Goal: Task Accomplishment & Management: Use online tool/utility

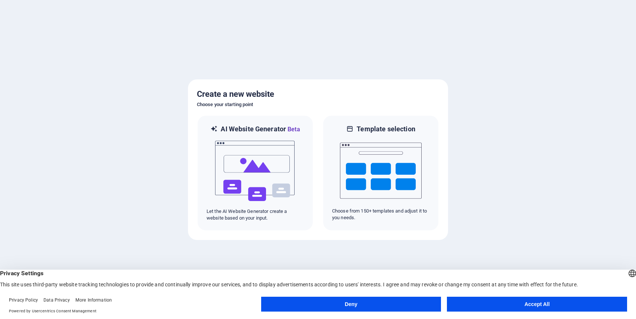
click at [471, 300] on button "Accept All" at bounding box center [537, 304] width 180 height 15
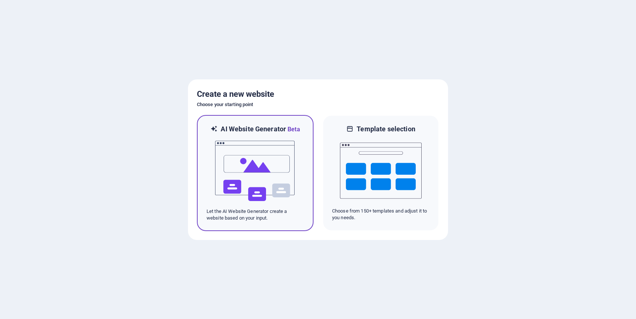
click at [257, 157] on img at bounding box center [255, 171] width 82 height 74
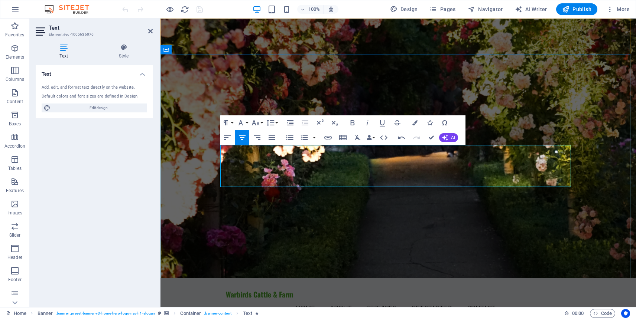
drag, startPoint x: 445, startPoint y: 182, endPoint x: 352, endPoint y: 181, distance: 93.2
click at [349, 121] on icon "button" at bounding box center [352, 122] width 9 height 9
click at [246, 121] on button "Font Family" at bounding box center [242, 122] width 14 height 15
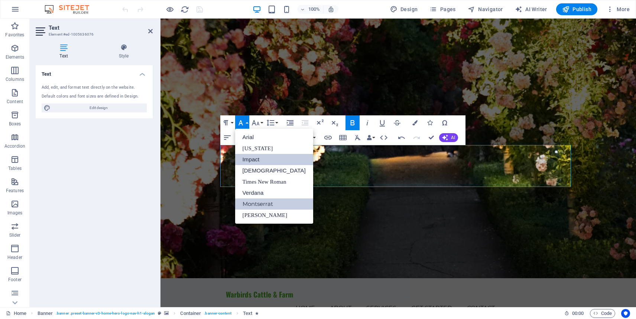
click at [253, 156] on link "Impact" at bounding box center [274, 159] width 78 height 11
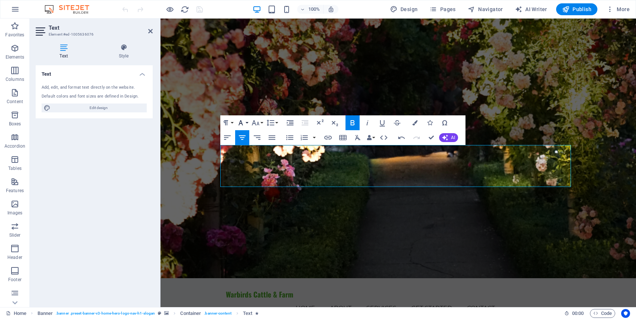
click at [245, 122] on icon "button" at bounding box center [240, 122] width 9 height 9
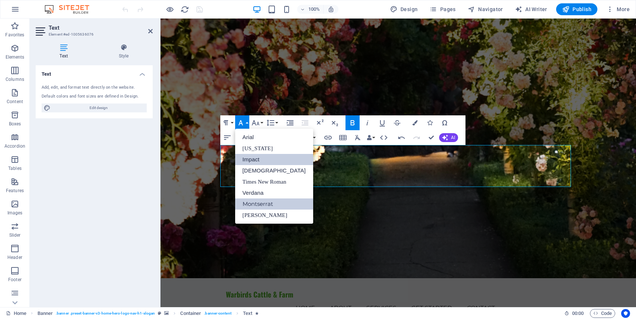
click at [258, 161] on link "Impact" at bounding box center [274, 159] width 78 height 11
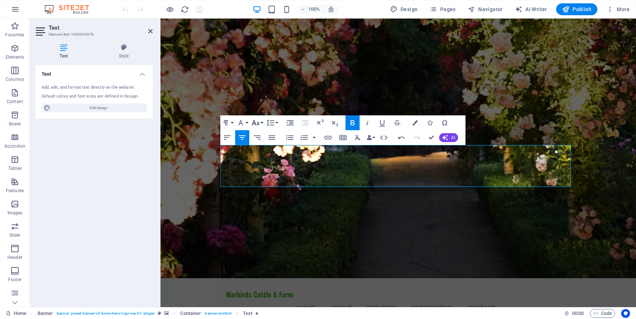
click at [262, 124] on button "Font Size" at bounding box center [257, 122] width 14 height 15
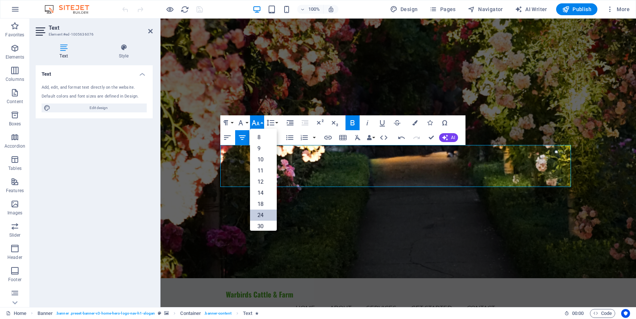
click at [261, 212] on link "24" at bounding box center [263, 215] width 27 height 11
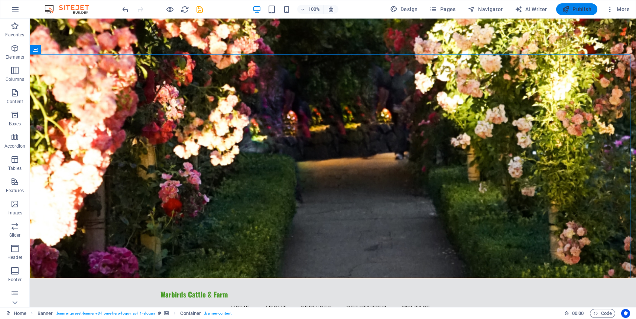
click at [575, 11] on span "Publish" at bounding box center [576, 9] width 29 height 7
checkbox input "false"
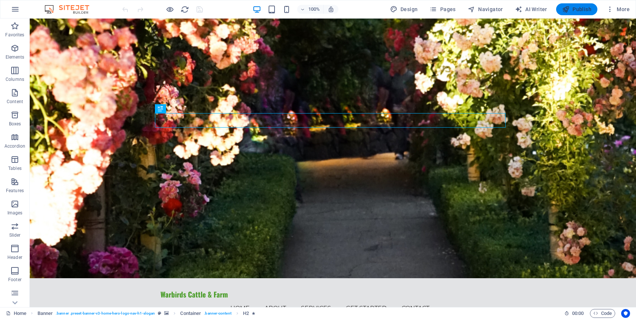
click at [578, 12] on span "Publish" at bounding box center [576, 9] width 29 height 7
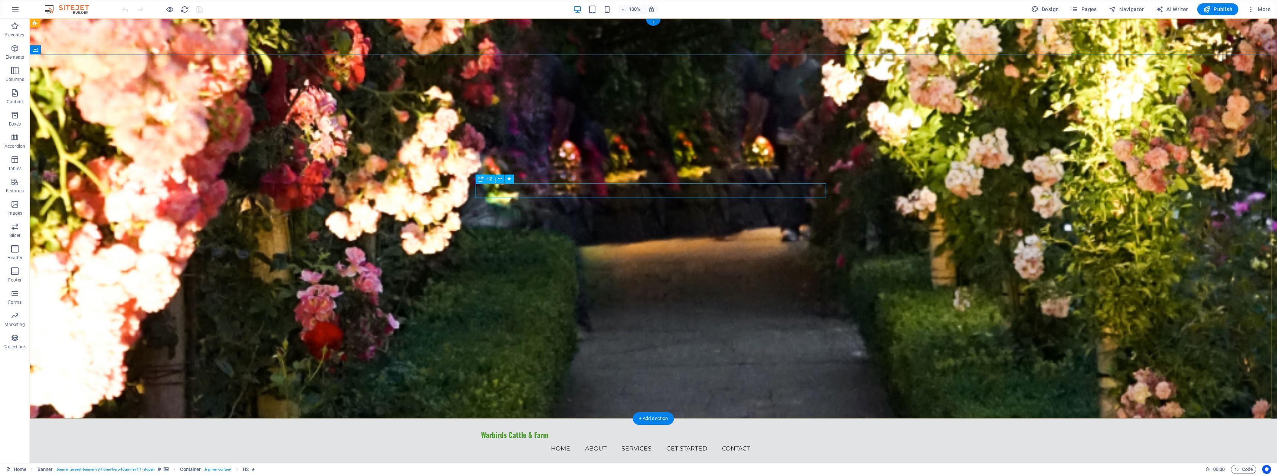
click at [519, 184] on div "H2" at bounding box center [497, 178] width 43 height 9
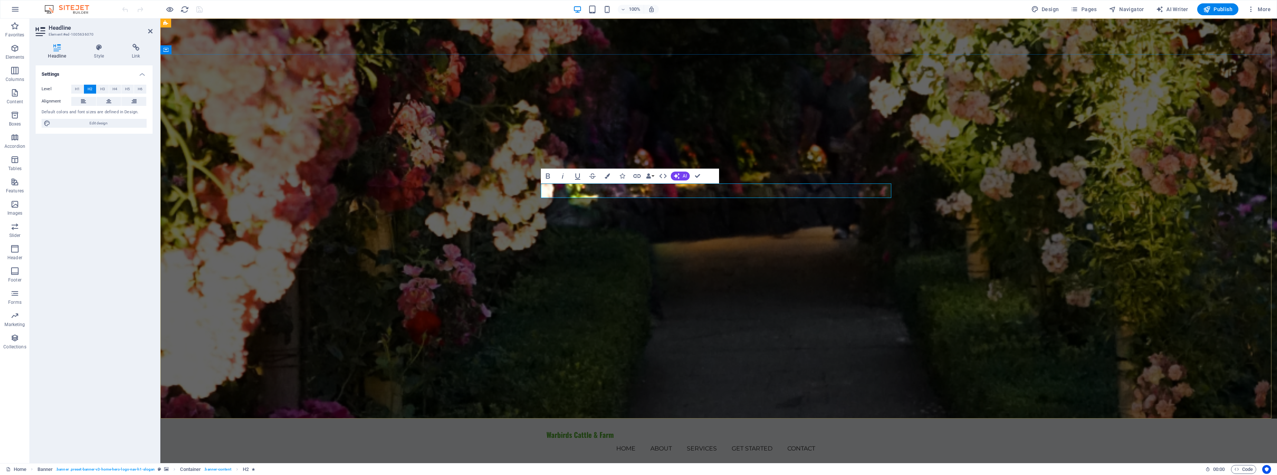
click at [549, 176] on icon "button" at bounding box center [548, 175] width 4 height 5
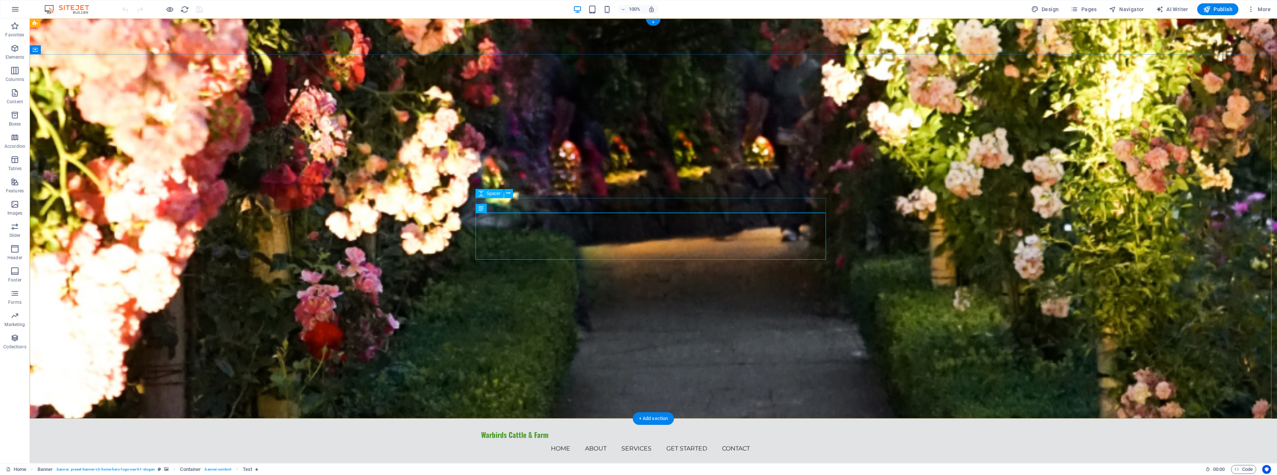
drag, startPoint x: 661, startPoint y: 192, endPoint x: 656, endPoint y: 121, distance: 70.7
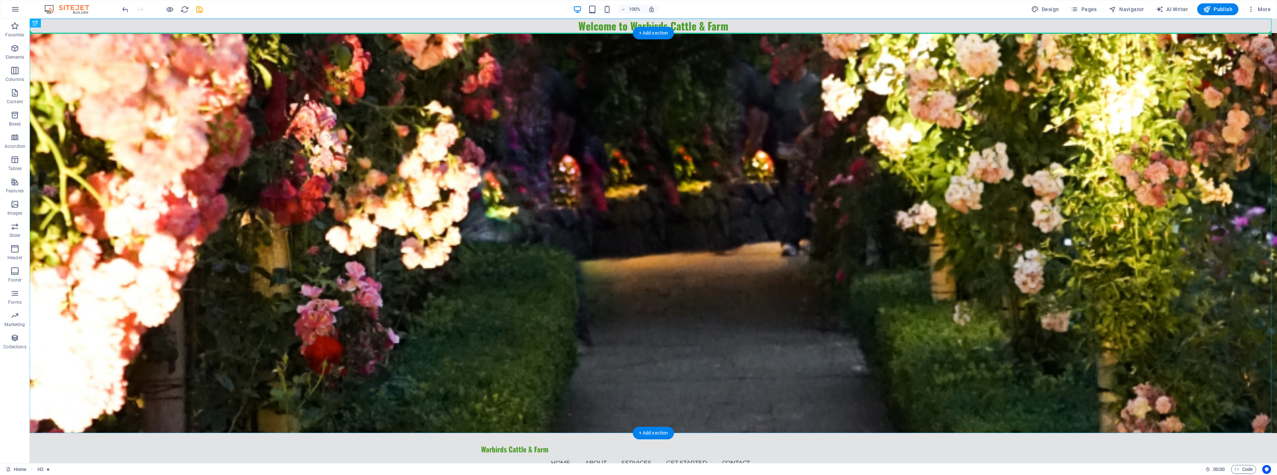
drag, startPoint x: 633, startPoint y: 26, endPoint x: 635, endPoint y: 106, distance: 80.6
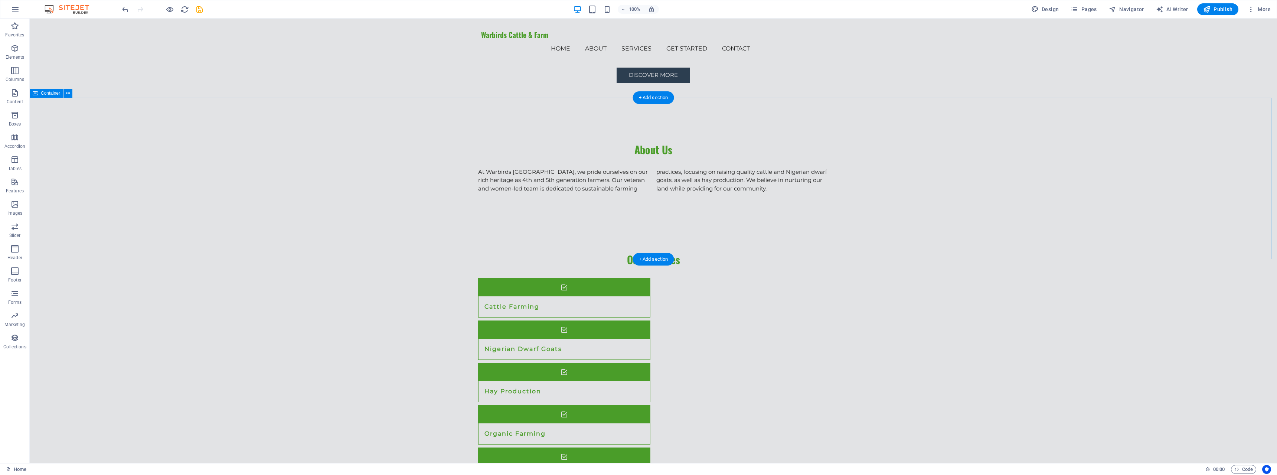
scroll to position [445, 0]
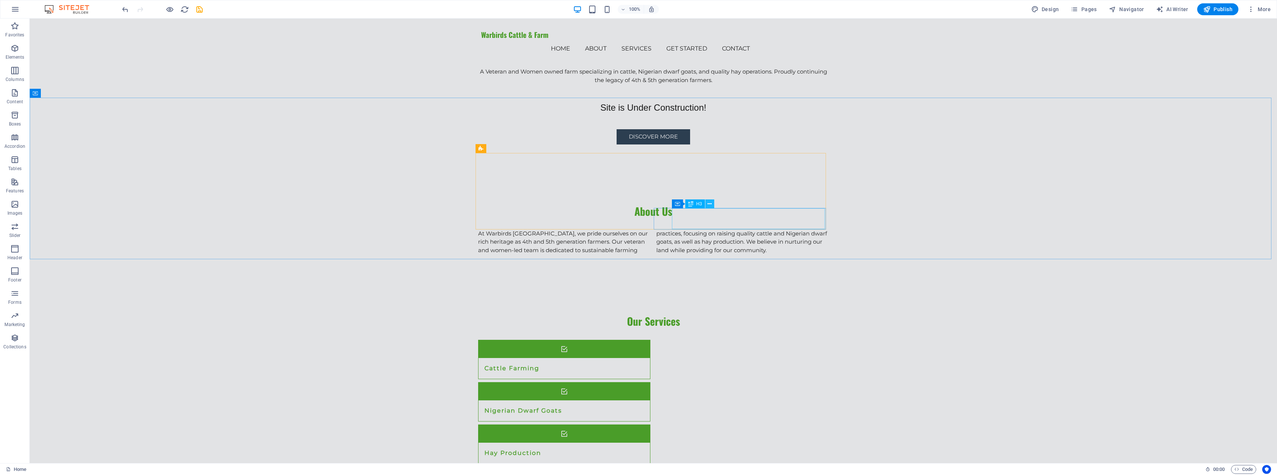
click at [709, 206] on icon at bounding box center [710, 204] width 4 height 8
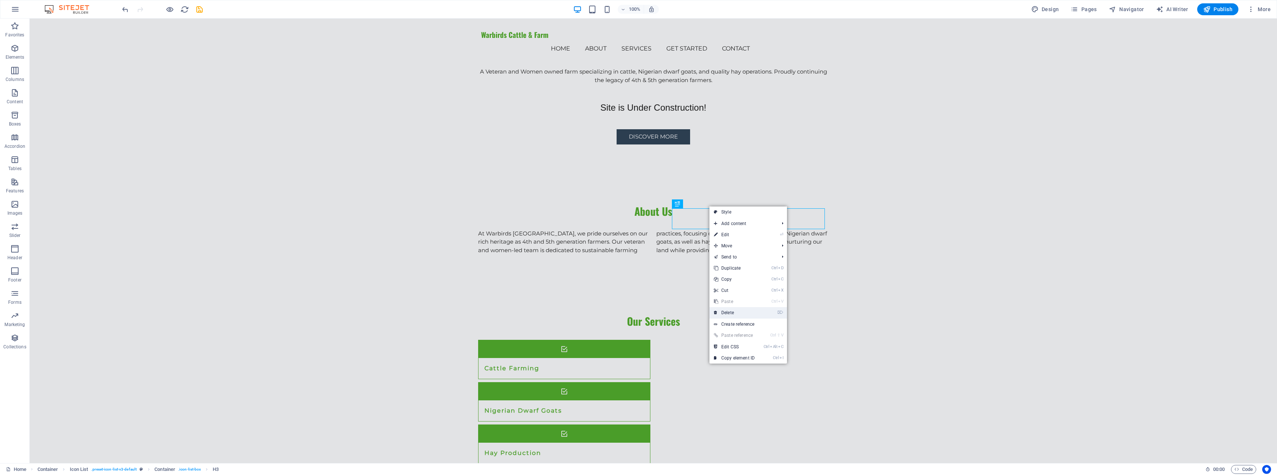
click at [728, 311] on link "⌦ Delete" at bounding box center [734, 312] width 50 height 11
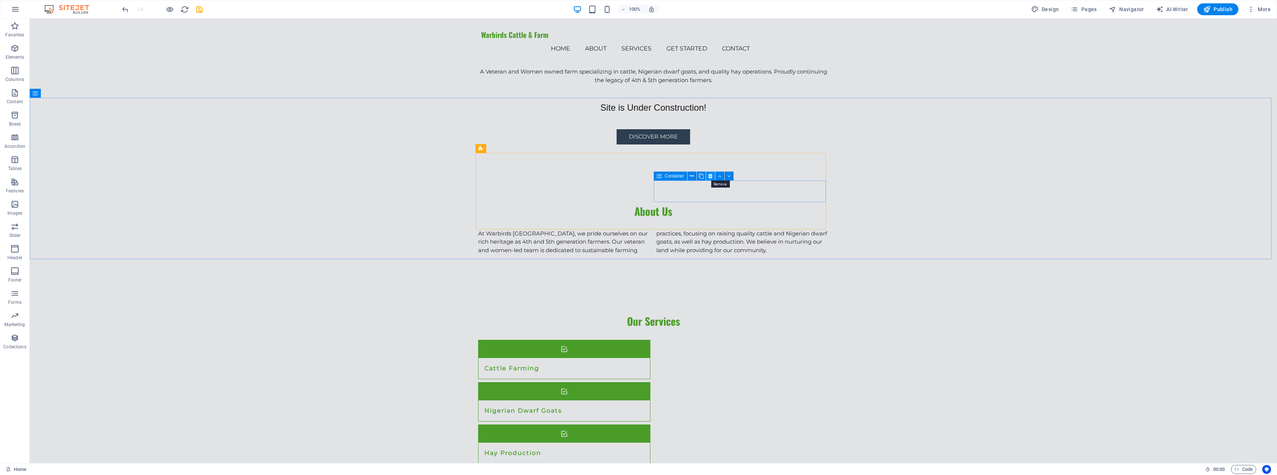
click at [709, 176] on icon at bounding box center [710, 176] width 4 height 8
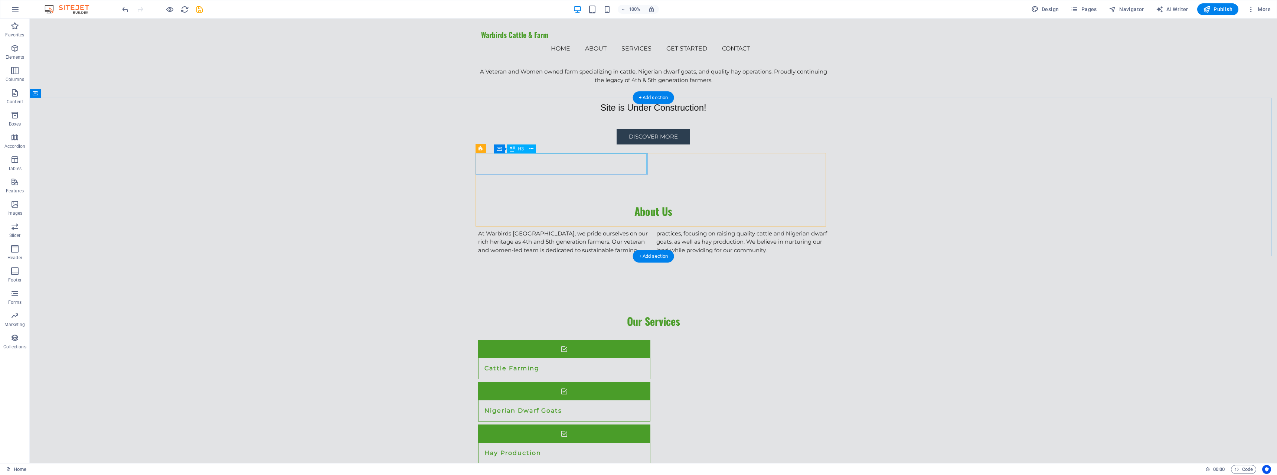
click at [547, 358] on div "Cattle Farming" at bounding box center [554, 368] width 153 height 21
click at [478, 340] on figure at bounding box center [563, 349] width 171 height 18
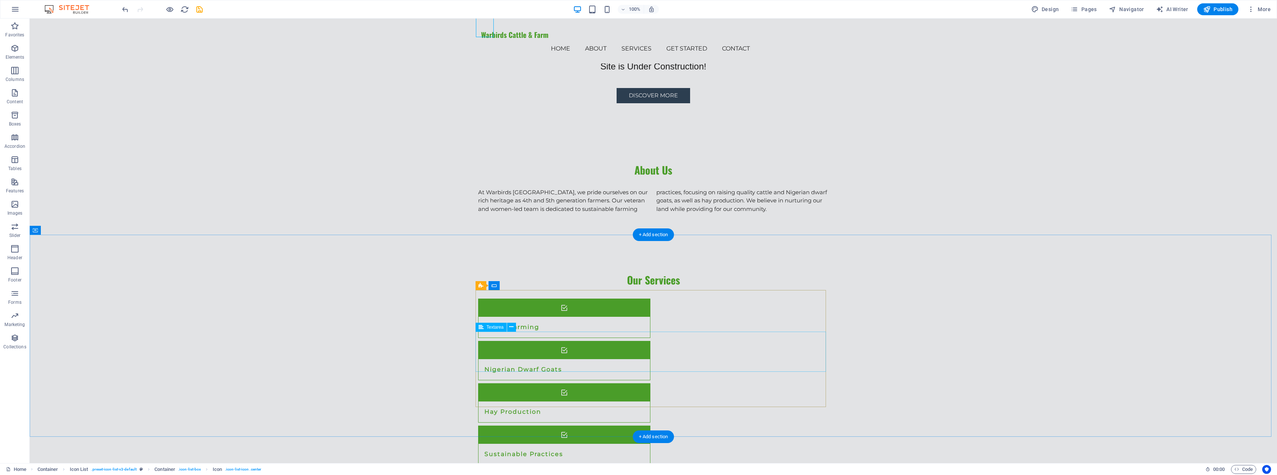
scroll to position [594, 0]
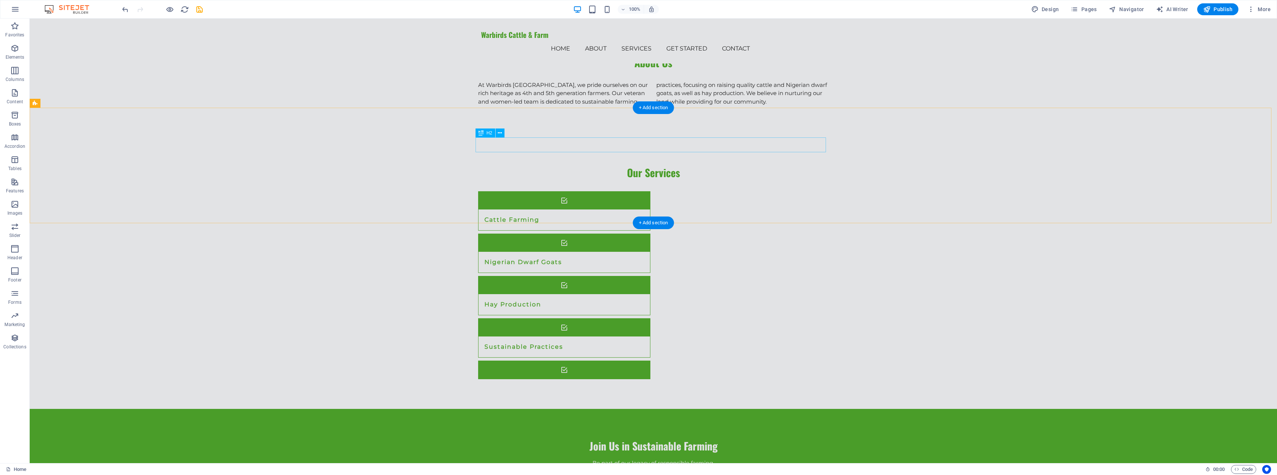
click at [666, 438] on div "Join Us in Sustainable Farming" at bounding box center [653, 445] width 350 height 14
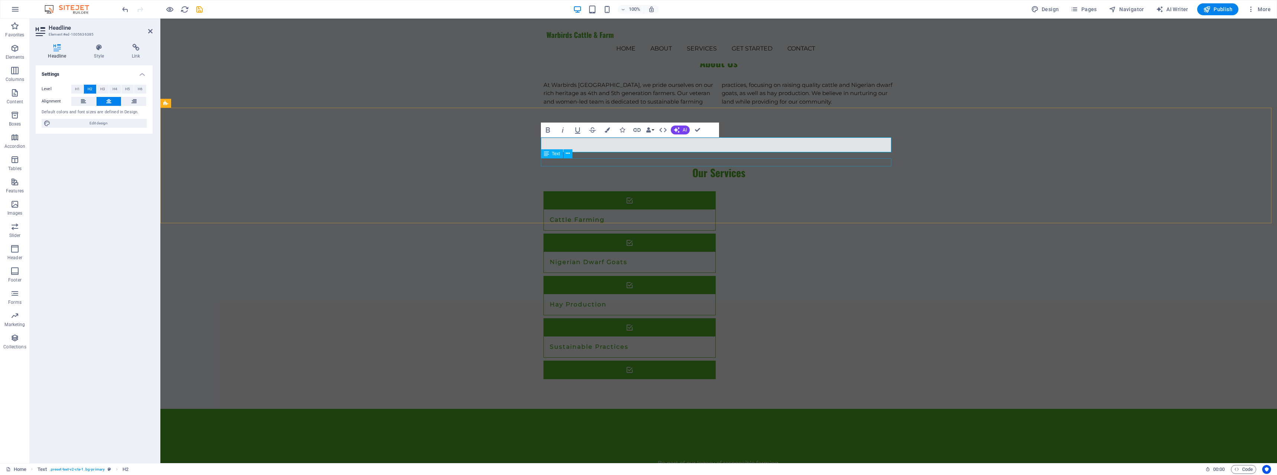
click at [751, 459] on div "Be part of our legacy of responsible farming." at bounding box center [718, 463] width 350 height 9
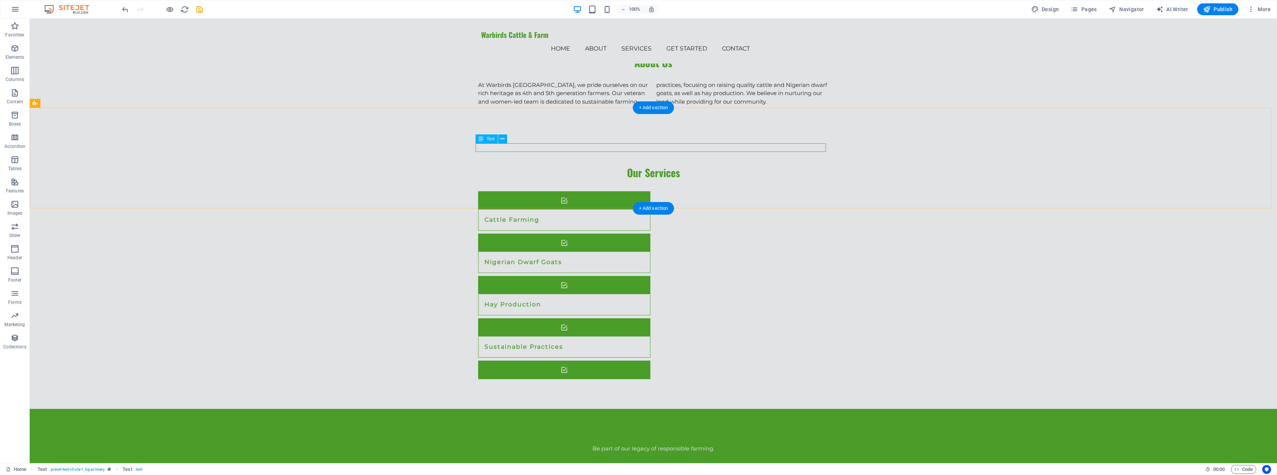
click at [719, 444] on div "Be part of our legacy of responsible farming." at bounding box center [653, 448] width 350 height 9
click at [679, 456] on div "Get Involved" at bounding box center [653, 463] width 350 height 15
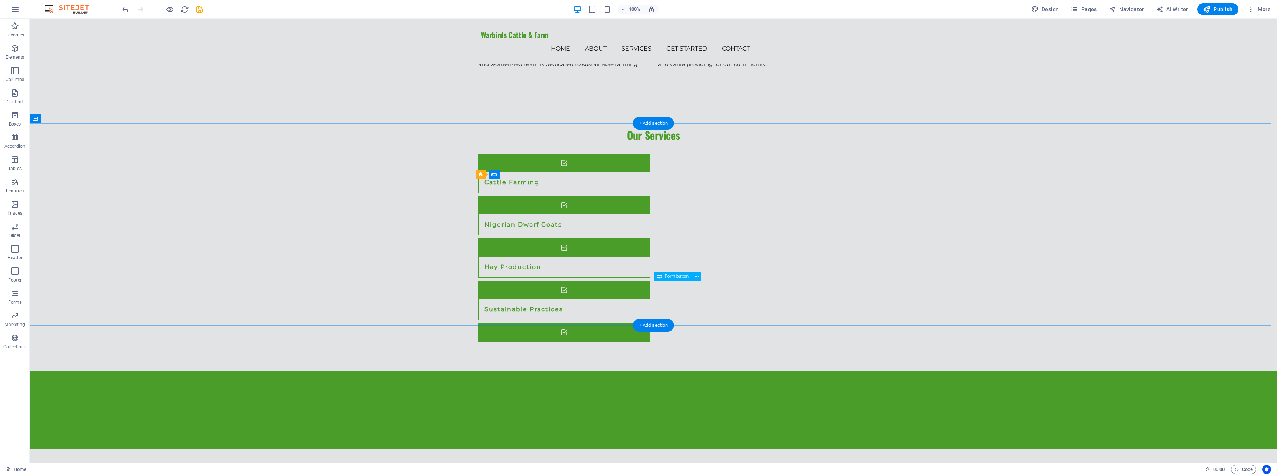
scroll to position [657, 0]
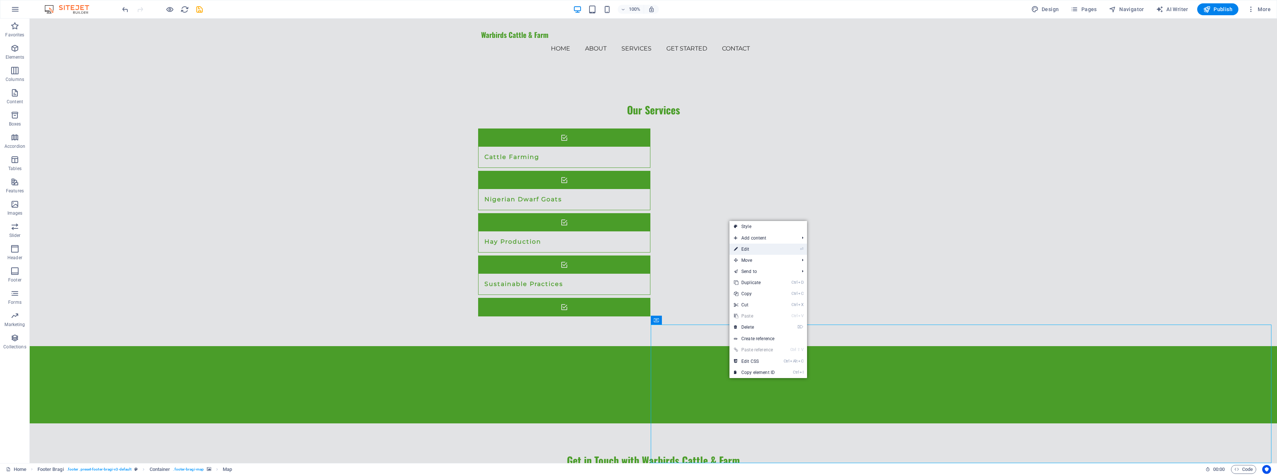
click at [756, 250] on link "⏎ Edit" at bounding box center [754, 249] width 50 height 11
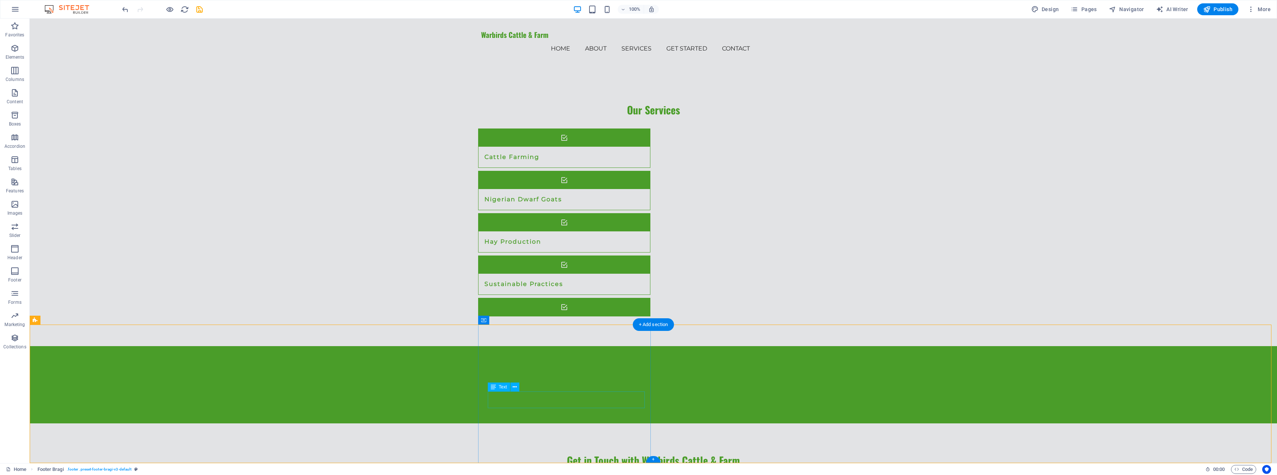
click at [499, 389] on span "Text" at bounding box center [503, 387] width 8 height 4
click at [496, 387] on div "Text" at bounding box center [499, 386] width 22 height 9
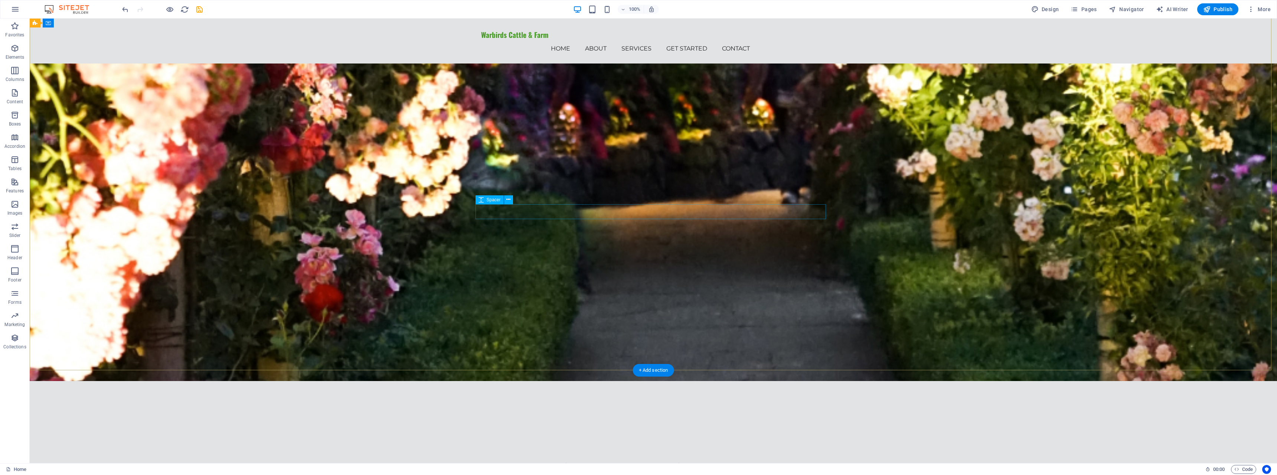
scroll to position [0, 0]
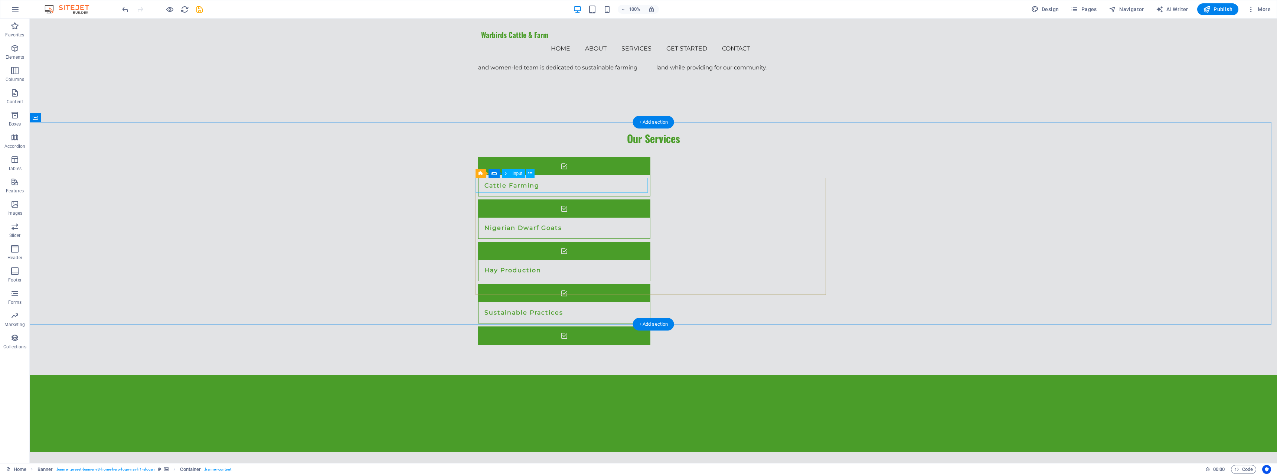
scroll to position [657, 0]
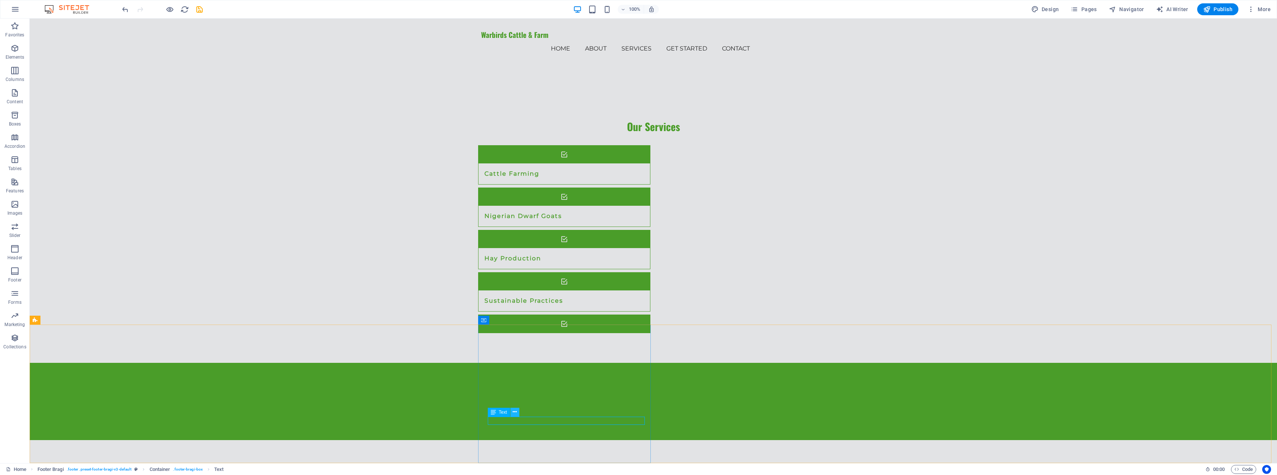
click at [516, 415] on icon at bounding box center [515, 412] width 4 height 8
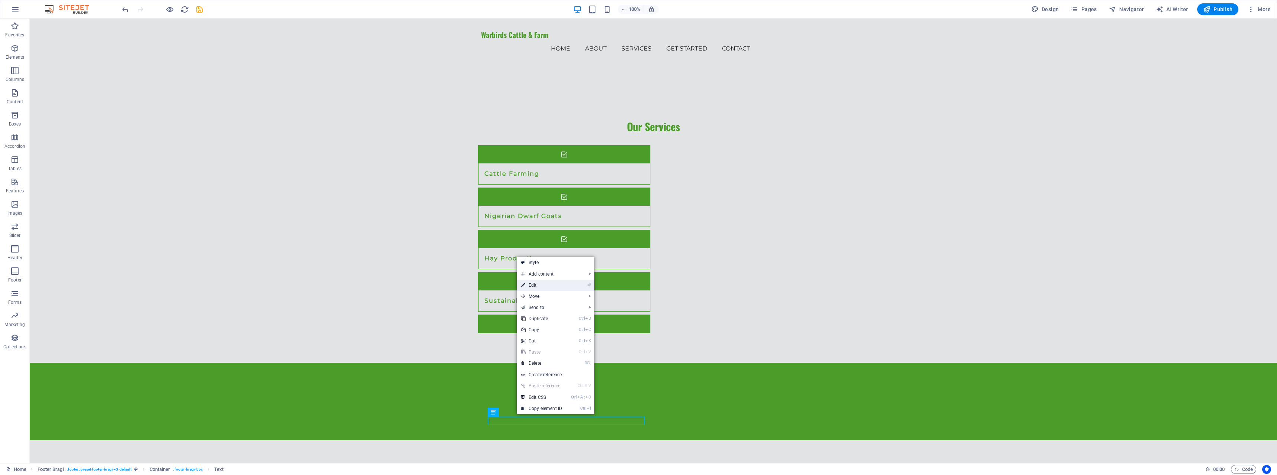
click at [543, 284] on link "⏎ Edit" at bounding box center [542, 285] width 50 height 11
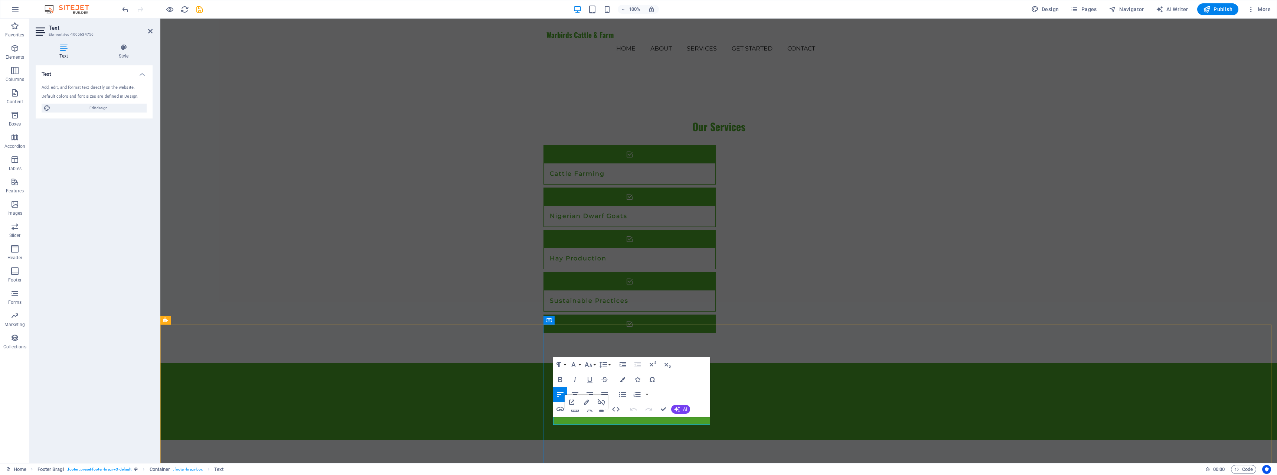
drag, startPoint x: 624, startPoint y: 420, endPoint x: 535, endPoint y: 415, distance: 89.2
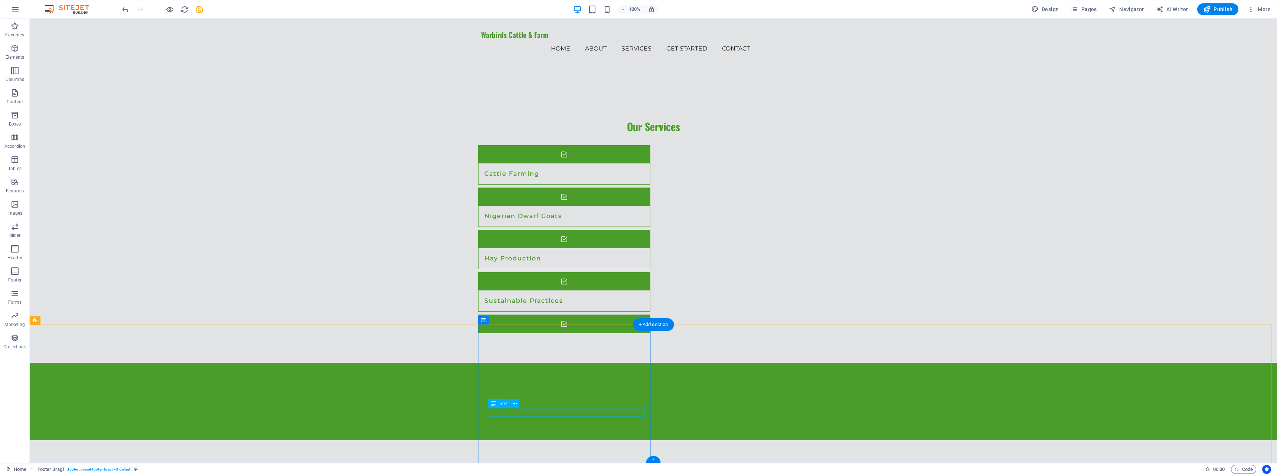
drag, startPoint x: 510, startPoint y: 412, endPoint x: 518, endPoint y: 413, distance: 7.5
click at [516, 403] on icon at bounding box center [515, 404] width 4 height 8
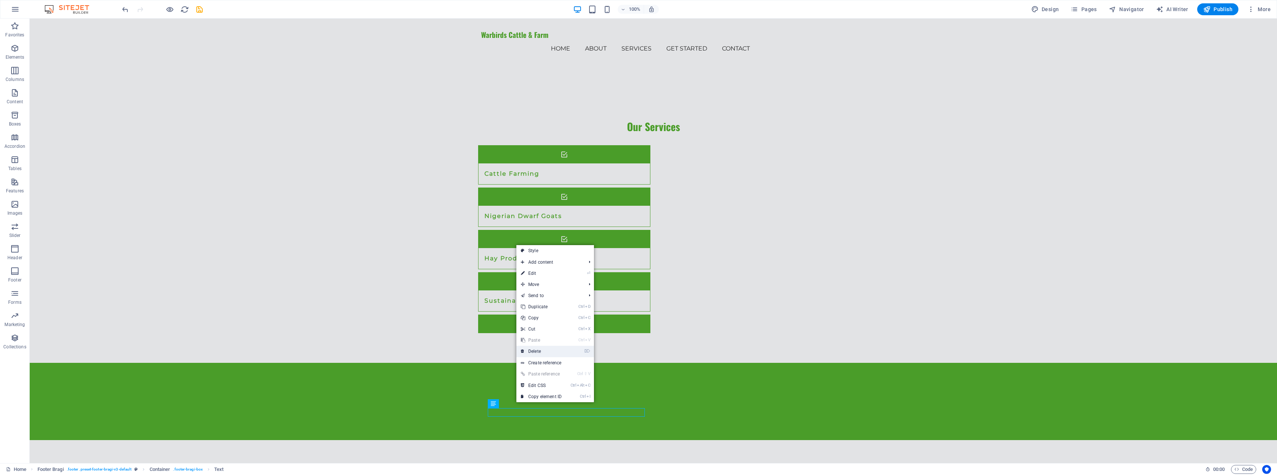
click at [550, 353] on link "⌦ Delete" at bounding box center [541, 351] width 50 height 11
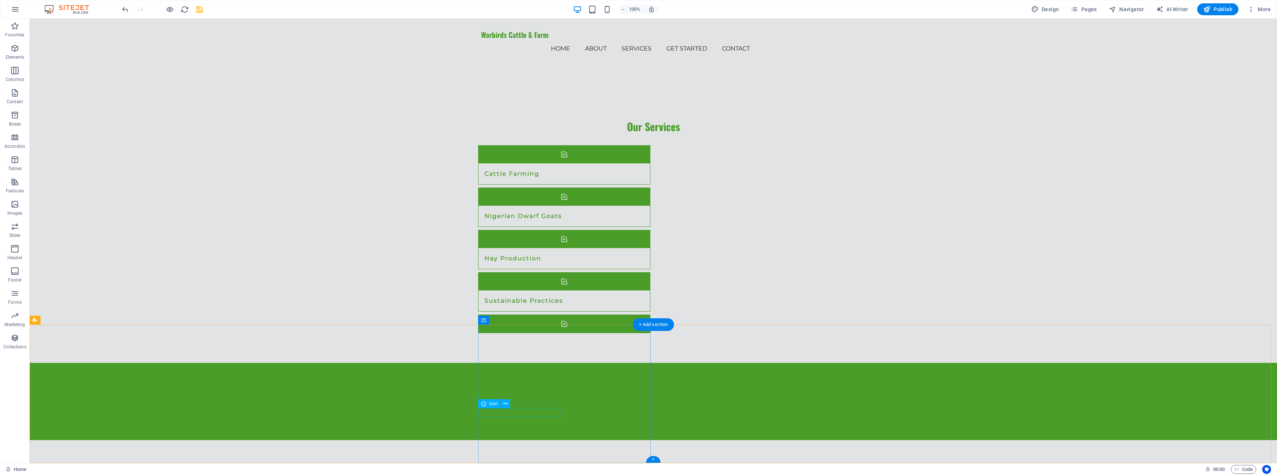
click at [506, 404] on icon at bounding box center [505, 404] width 4 height 8
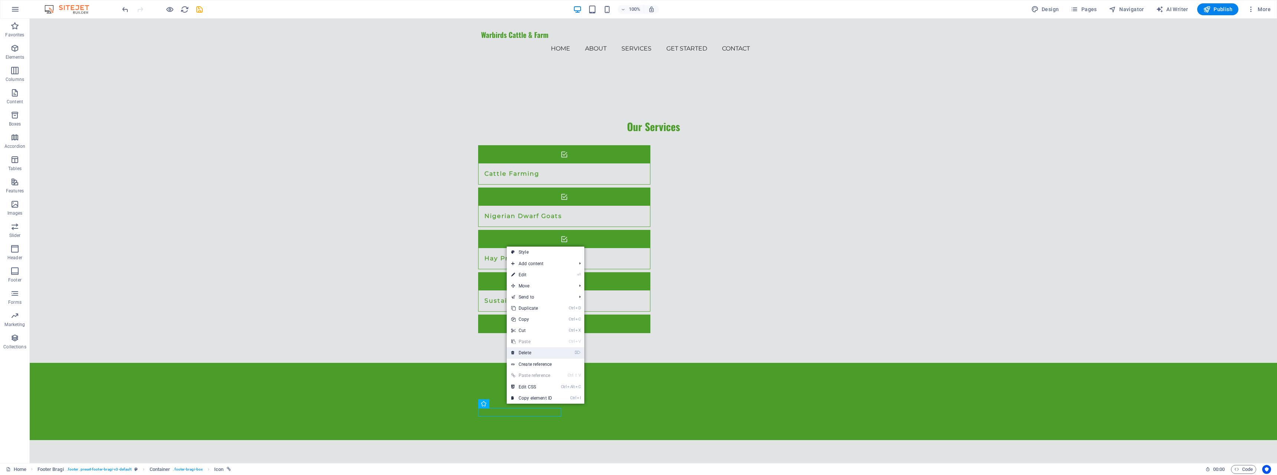
click at [512, 351] on icon at bounding box center [513, 352] width 4 height 11
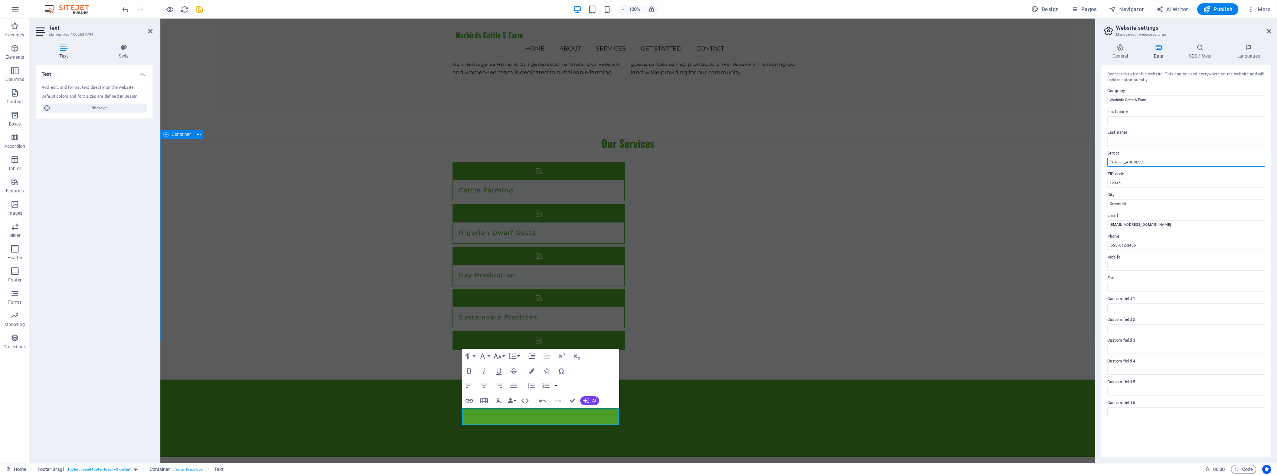
drag, startPoint x: 1313, startPoint y: 183, endPoint x: 1084, endPoint y: 153, distance: 231.0
click at [1122, 160] on input "[STREET_ADDRESS]" at bounding box center [1186, 162] width 158 height 9
type input "[STREET_ADDRESS]"
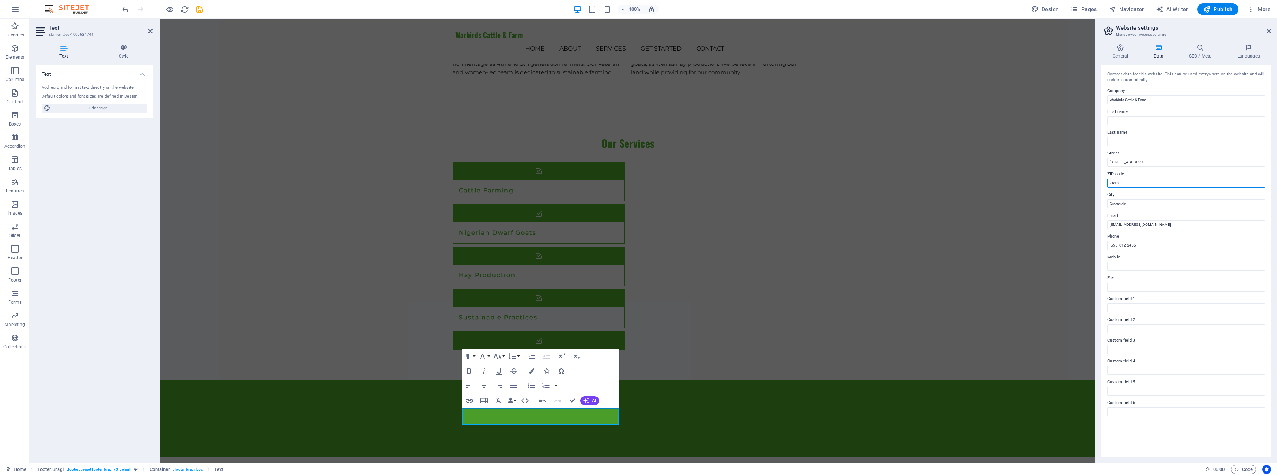
type input "25428"
type input "Inwood"
type input "[EMAIL_ADDRESS][DOMAIN_NAME]"
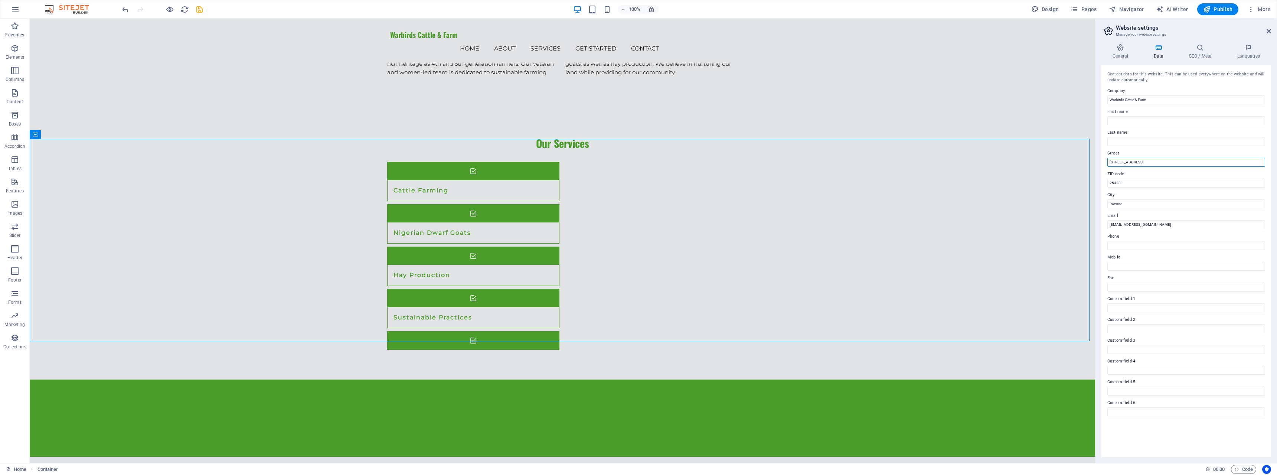
click at [1120, 160] on input "[STREET_ADDRESS]" at bounding box center [1186, 162] width 158 height 9
click at [1163, 161] on input "[STREET_ADDRESS]" at bounding box center [1186, 162] width 158 height 9
click at [1270, 29] on icon at bounding box center [1269, 31] width 4 height 6
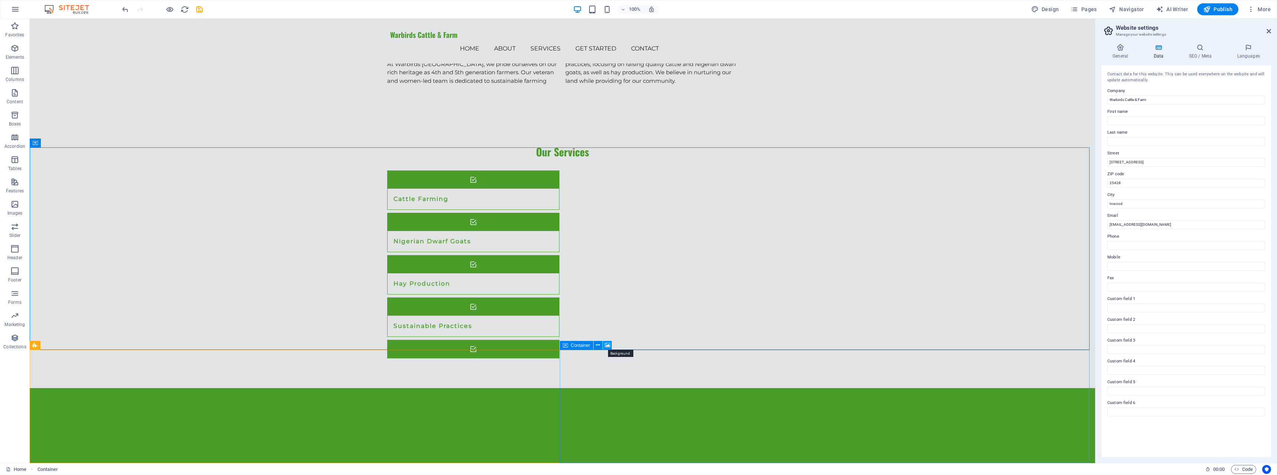
click at [605, 343] on icon at bounding box center [608, 345] width 6 height 8
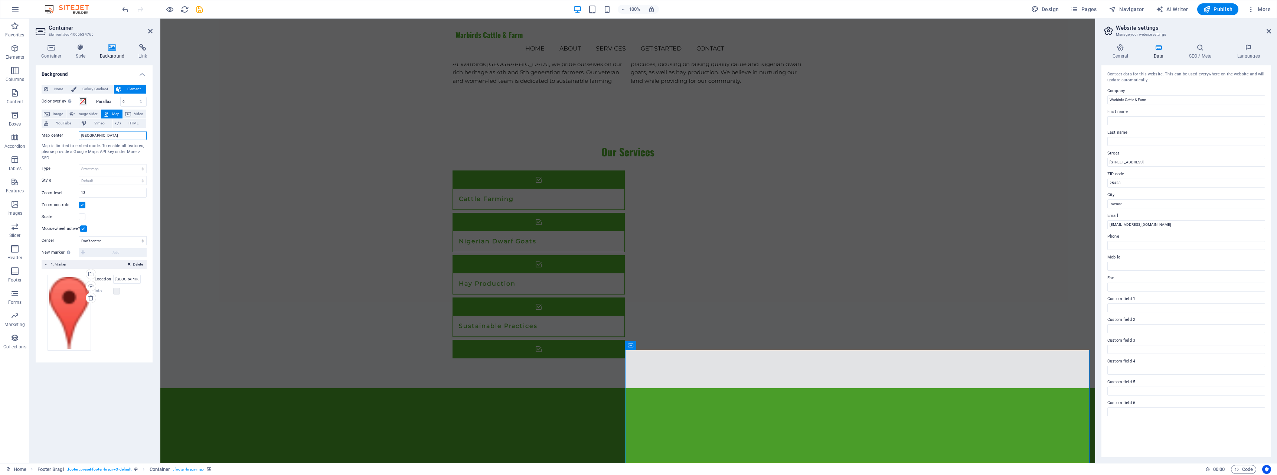
click at [91, 137] on input "[GEOGRAPHIC_DATA]" at bounding box center [113, 135] width 68 height 9
type input "[STREET_ADDRESS] Inwood WV 25428"
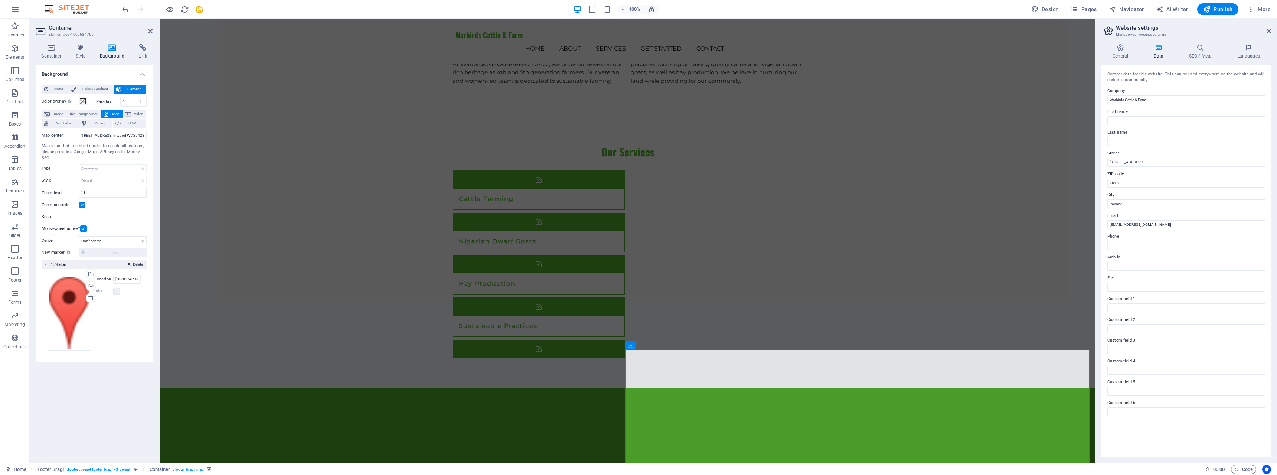
scroll to position [0, 0]
click at [118, 206] on div "Zoom controls" at bounding box center [94, 204] width 105 height 9
click at [121, 280] on input "[GEOGRAPHIC_DATA]" at bounding box center [126, 279] width 27 height 9
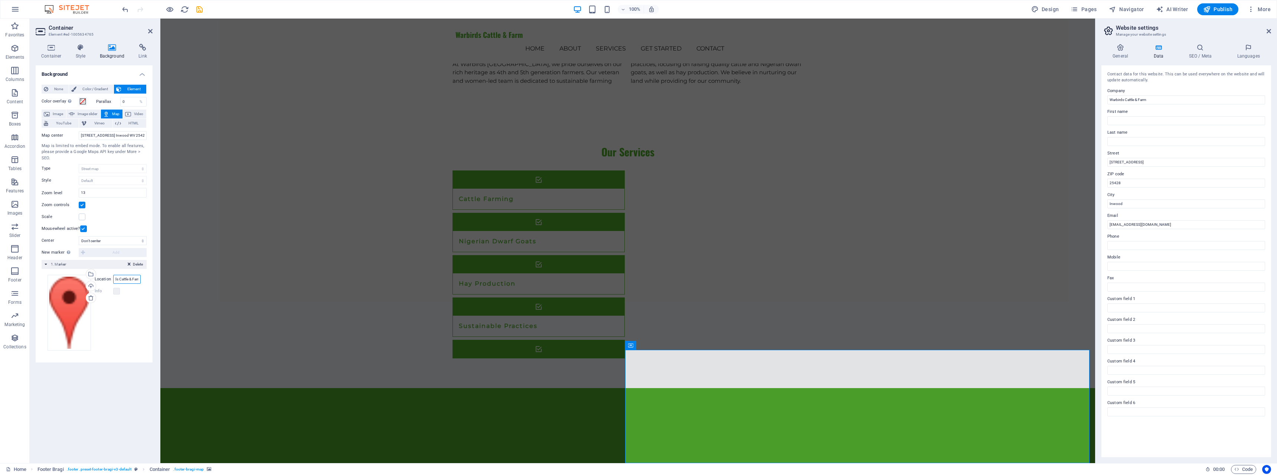
scroll to position [0, 15]
type input "Warbirds Cattle & Farm"
click at [94, 392] on div "Background None Color / Gradient Element Stretch background to full-width Color…" at bounding box center [94, 261] width 117 height 392
click at [115, 292] on label at bounding box center [116, 291] width 7 height 7
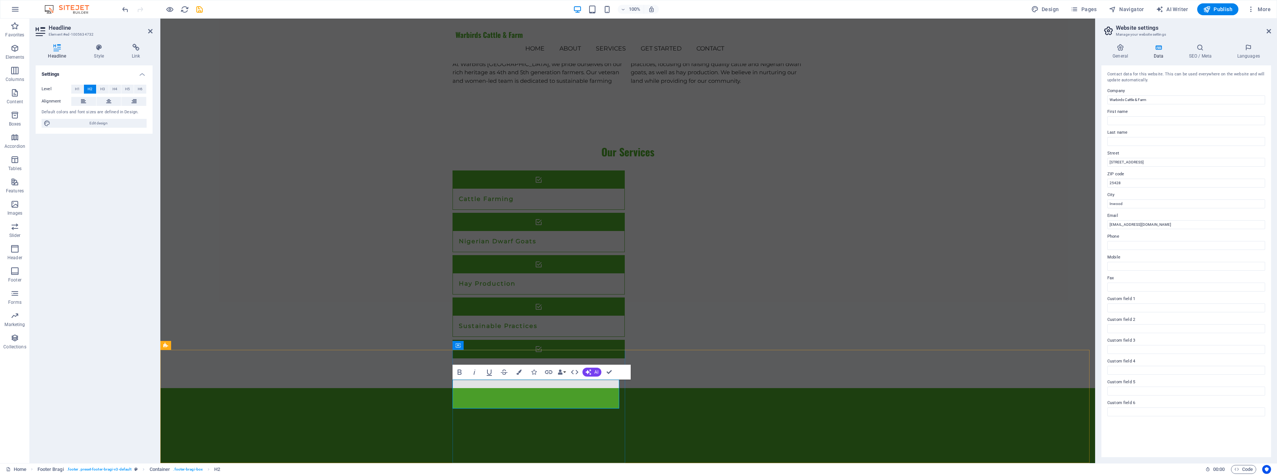
drag, startPoint x: 576, startPoint y: 402, endPoint x: 555, endPoint y: 386, distance: 26.3
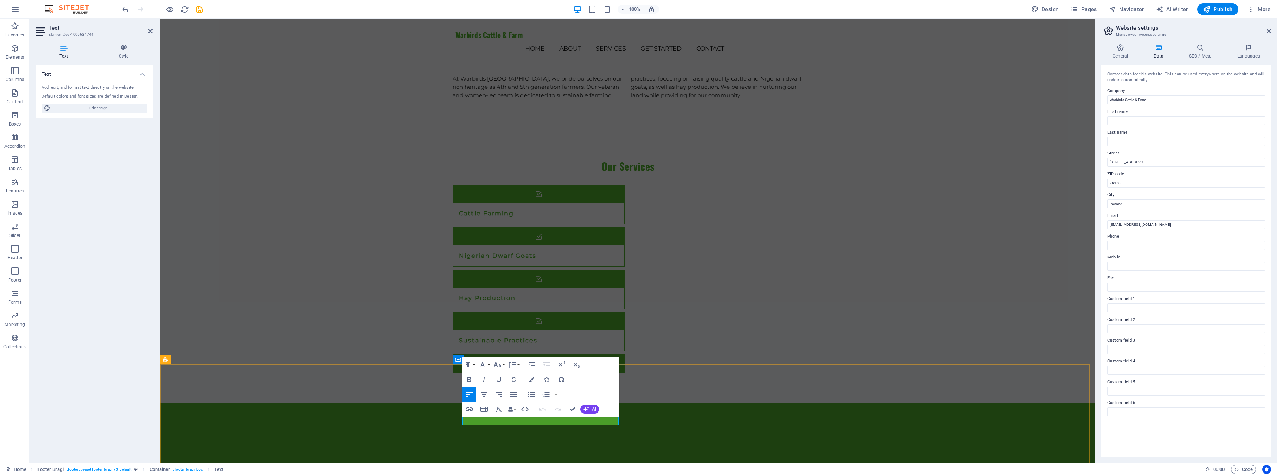
drag, startPoint x: 533, startPoint y: 421, endPoint x: 462, endPoint y: 419, distance: 70.9
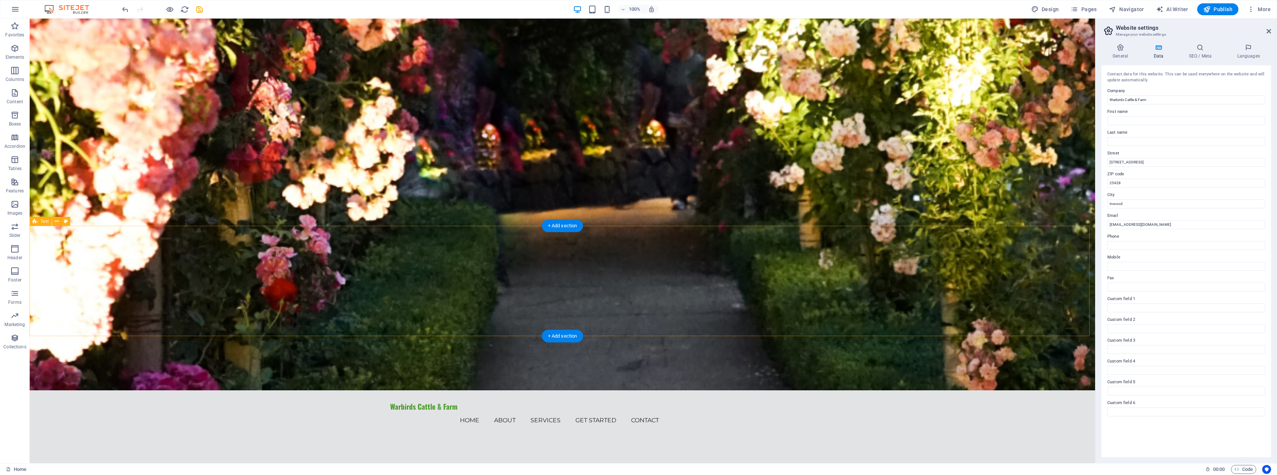
scroll to position [0, 0]
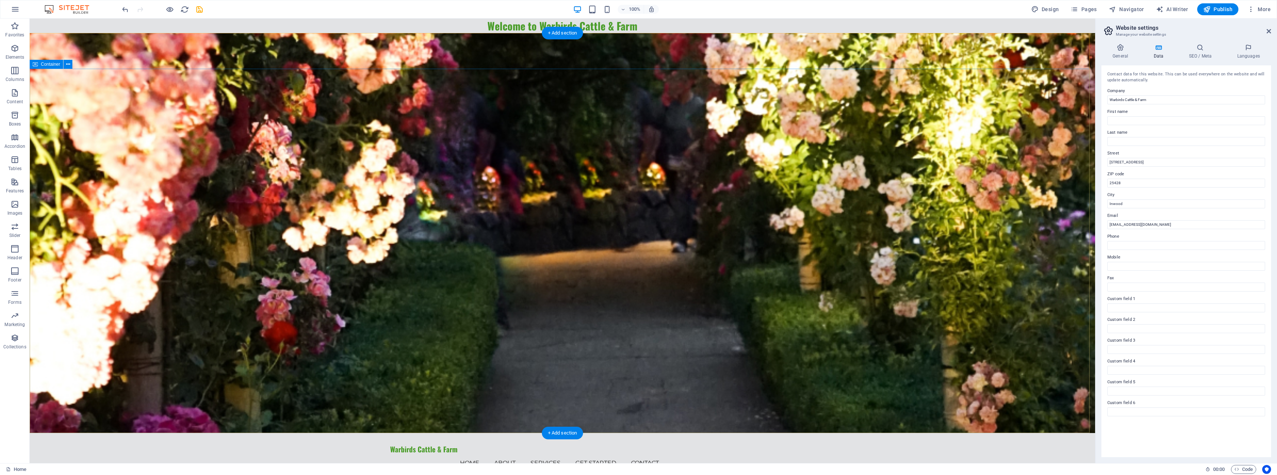
click at [141, 433] on div "Warbirds Cattle & Farm Home About Services Get Started Contact Menu" at bounding box center [562, 455] width 1065 height 45
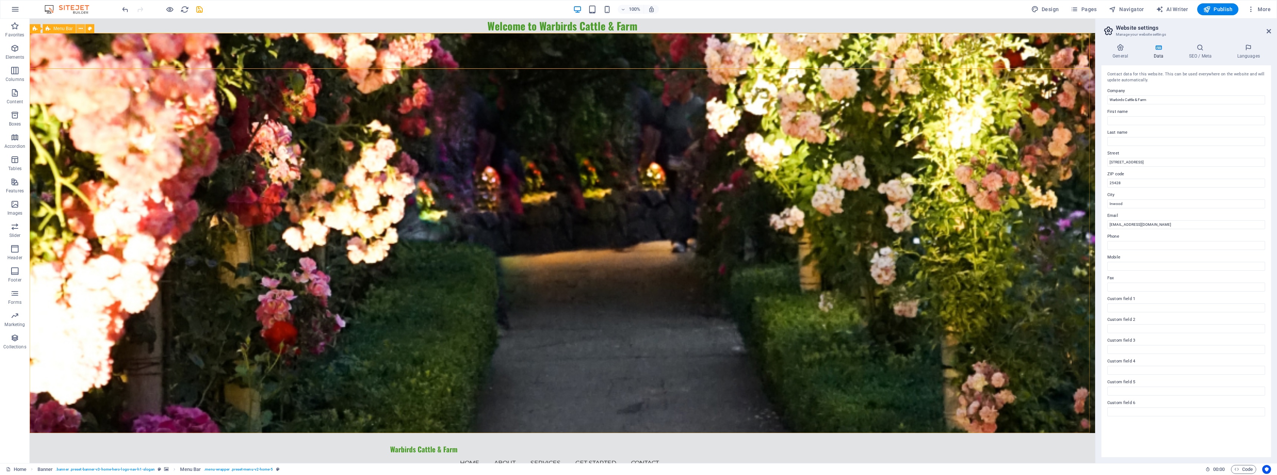
click at [82, 30] on icon at bounding box center [81, 29] width 4 height 8
click at [62, 30] on icon at bounding box center [63, 29] width 4 height 8
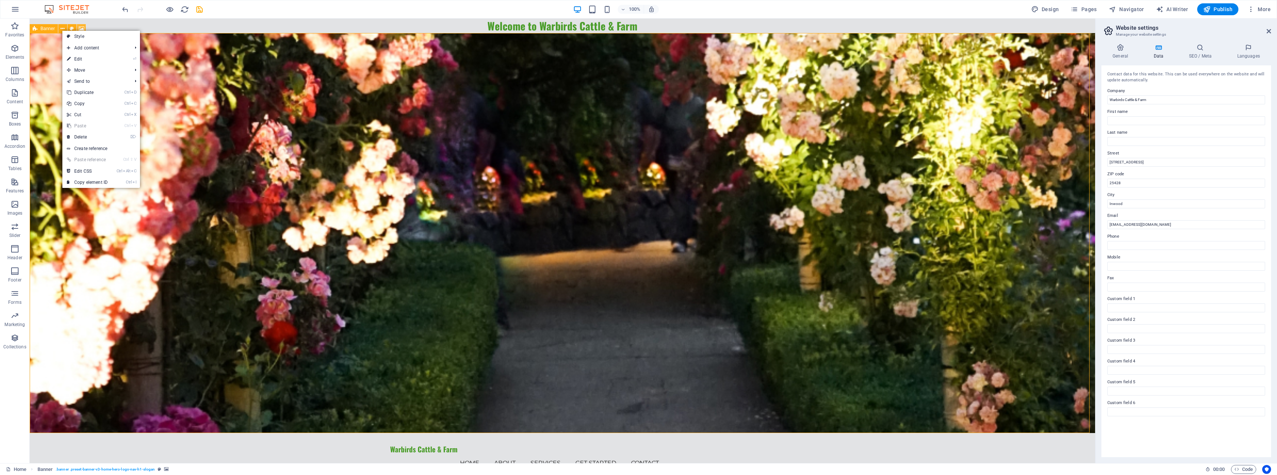
click at [82, 25] on icon at bounding box center [82, 29] width 6 height 8
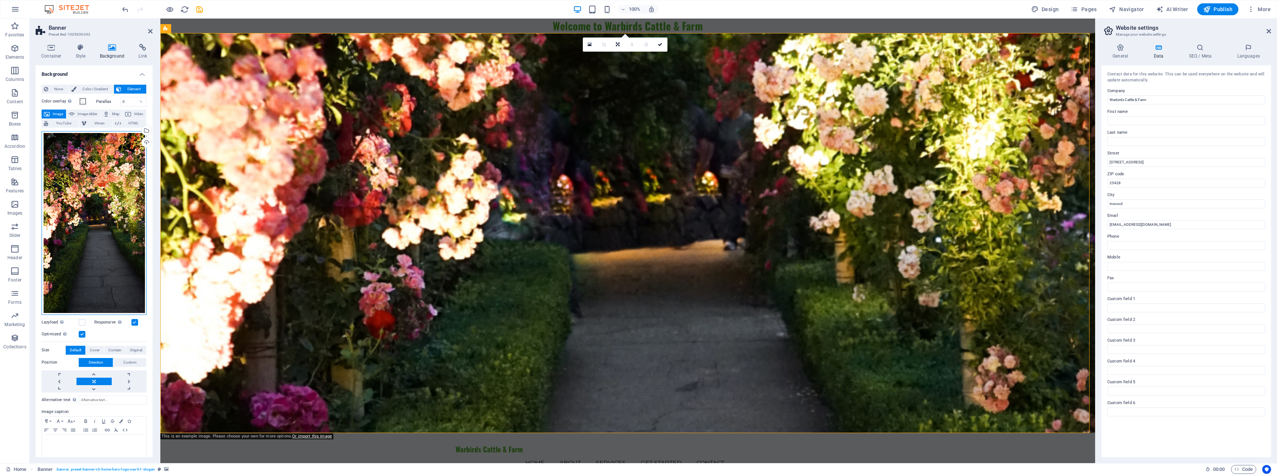
click at [91, 191] on div "Drag files here, click to choose files or select files from Files or our free s…" at bounding box center [94, 223] width 105 height 184
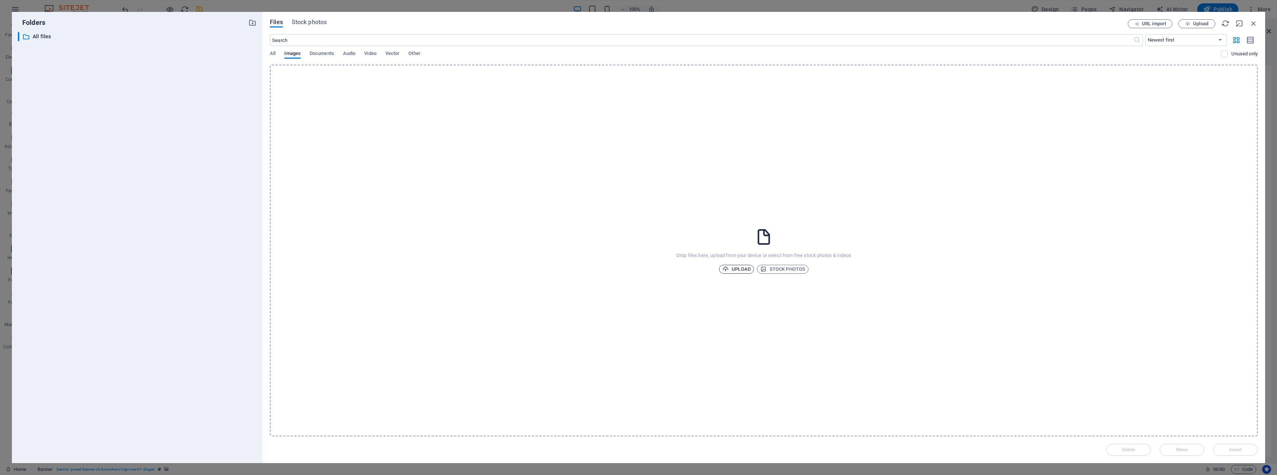
click at [740, 269] on span "Upload" at bounding box center [736, 269] width 28 height 9
click at [744, 271] on span "Upload" at bounding box center [736, 269] width 28 height 9
click at [417, 54] on span "Other" at bounding box center [414, 54] width 12 height 10
click at [276, 56] on div "All Images Documents Audio Video Vector Other" at bounding box center [745, 57] width 951 height 14
click at [300, 26] on span "Stock photos" at bounding box center [309, 22] width 35 height 9
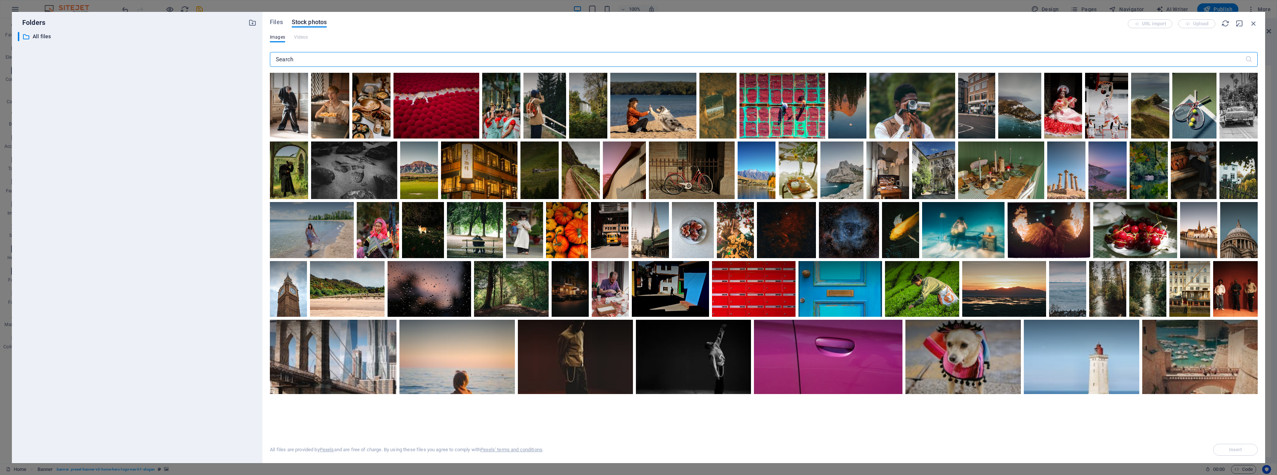
click at [313, 58] on input "text" at bounding box center [757, 59] width 975 height 15
type input "farm"
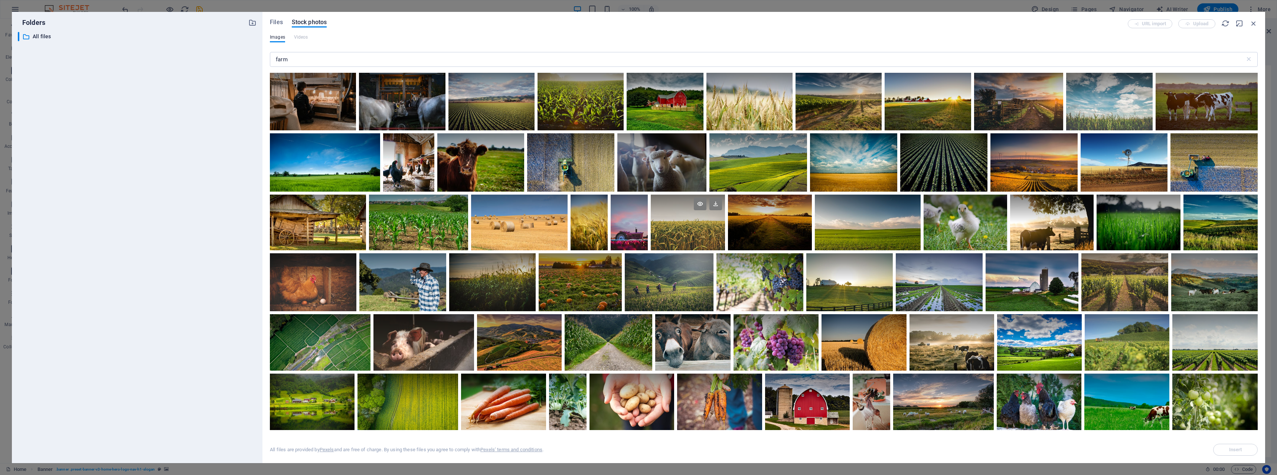
click at [701, 236] on div at bounding box center [688, 223] width 74 height 56
click at [1241, 449] on span "Insert" at bounding box center [1235, 449] width 13 height 4
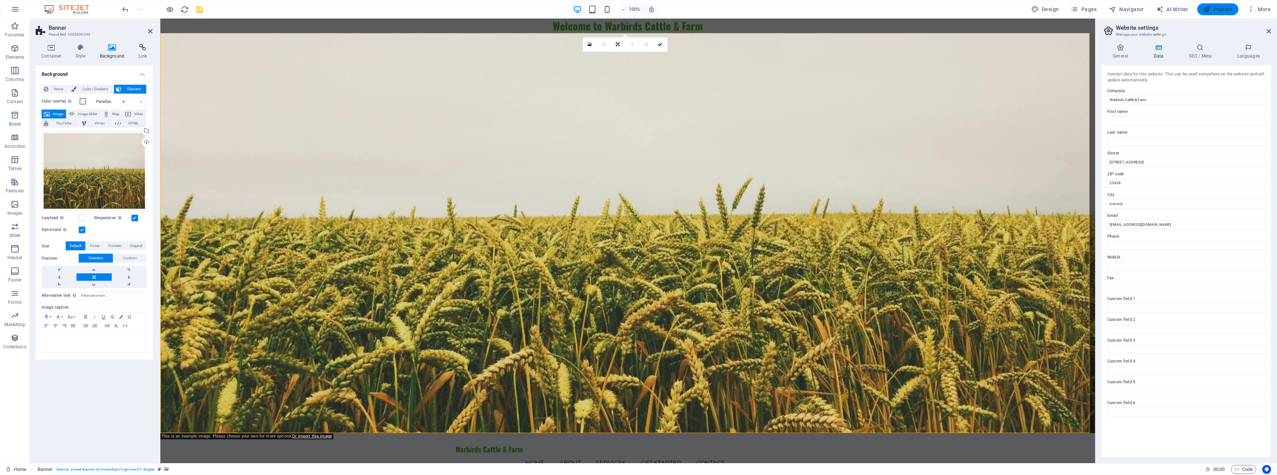
click at [1222, 6] on span "Publish" at bounding box center [1217, 9] width 29 height 7
checkbox input "false"
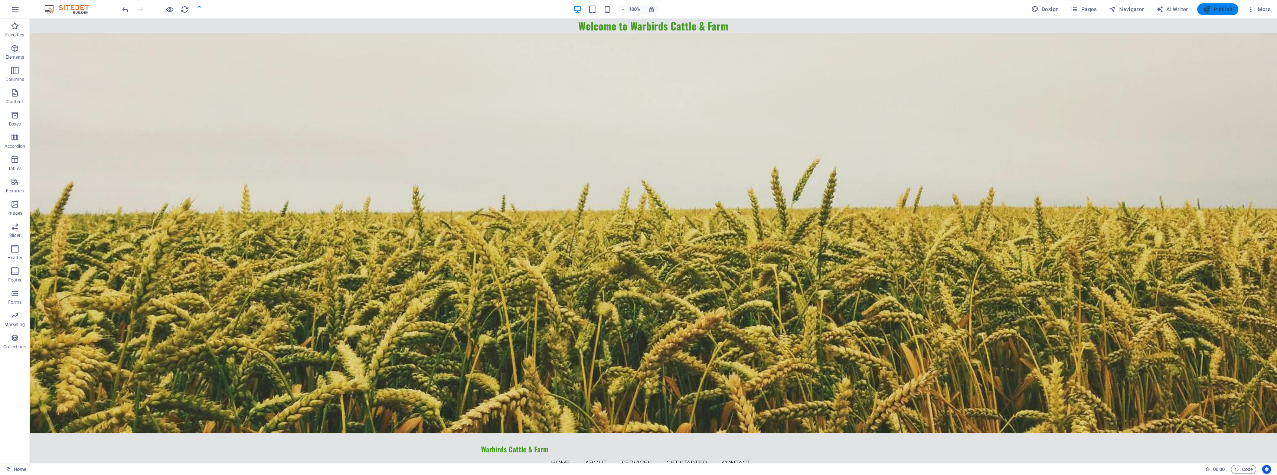
click at [1222, 6] on span "Publish" at bounding box center [1217, 9] width 29 height 7
